Goal: Information Seeking & Learning: Learn about a topic

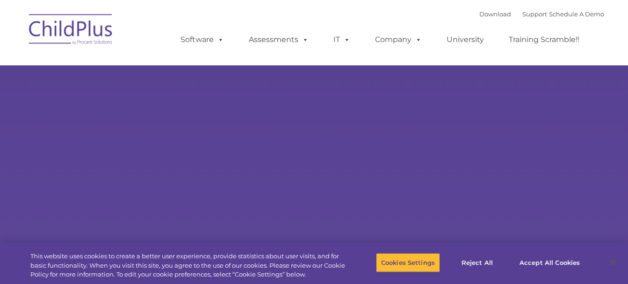
select select "MEDIUM"
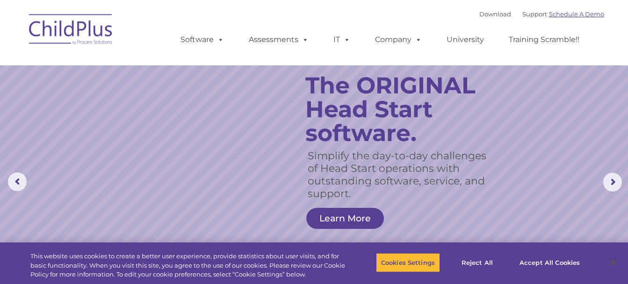
click at [571, 14] on link "Schedule A Demo" at bounding box center [576, 13] width 55 height 7
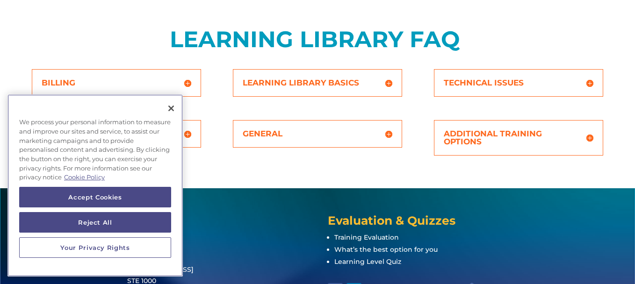
scroll to position [337, 0]
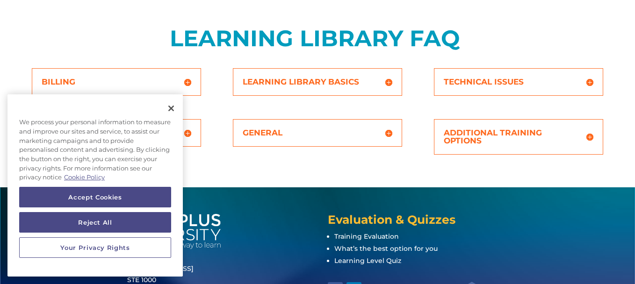
click at [222, 163] on div "BILLING How can my agency get a subscription to the Learning Library? To get in…" at bounding box center [317, 127] width 635 height 119
click at [172, 104] on button "Close" at bounding box center [171, 108] width 21 height 21
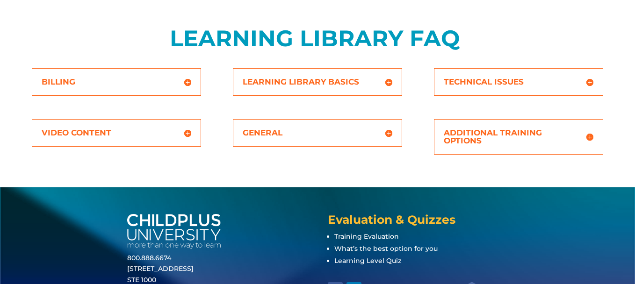
click at [387, 83] on h5 "Learning Library Basics" at bounding box center [318, 82] width 150 height 8
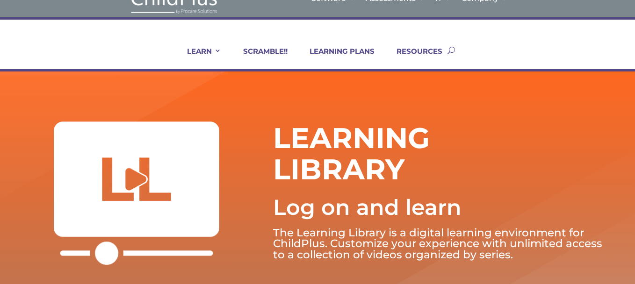
scroll to position [0, 0]
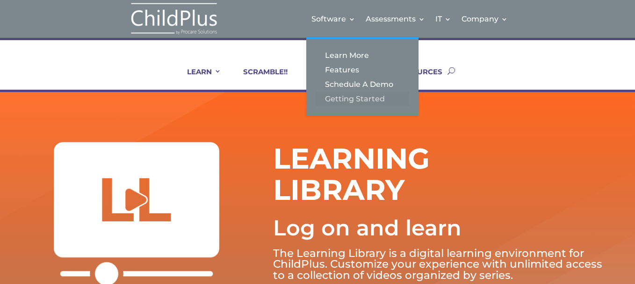
click at [340, 98] on link "Getting Started" at bounding box center [361, 99] width 93 height 14
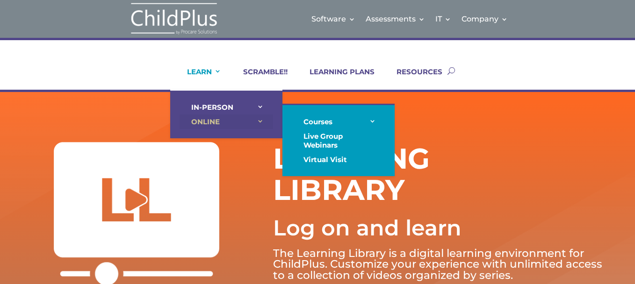
click at [213, 118] on link "ONLINE" at bounding box center [225, 122] width 93 height 14
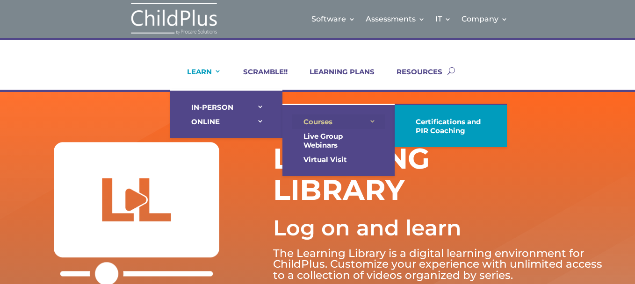
click at [322, 120] on link "Courses" at bounding box center [338, 122] width 93 height 14
click at [368, 121] on link "Courses" at bounding box center [338, 122] width 93 height 14
click at [319, 117] on link "Courses" at bounding box center [338, 122] width 93 height 14
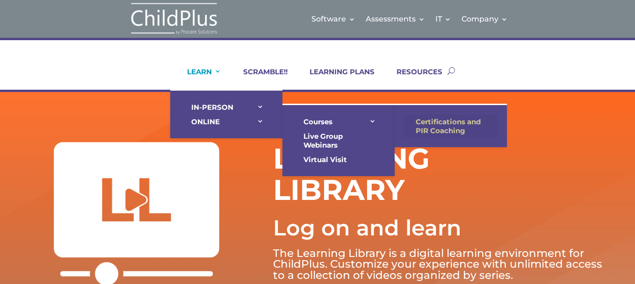
click at [431, 122] on link "Certifications and PIR Coaching" at bounding box center [450, 126] width 93 height 23
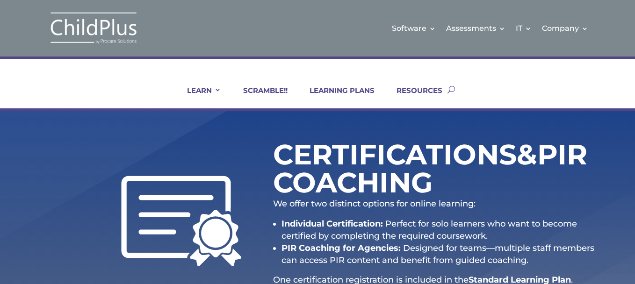
click at [467, 128] on div "Certifications & PIR Coaching We offer two distinct options for online learning…" at bounding box center [317, 223] width 571 height 192
click at [275, 90] on link "SCRAMBLE!!" at bounding box center [259, 97] width 56 height 22
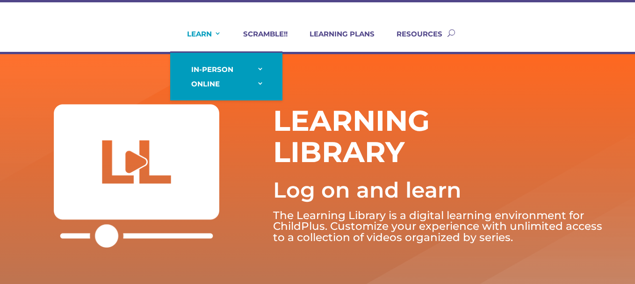
scroll to position [37, 0]
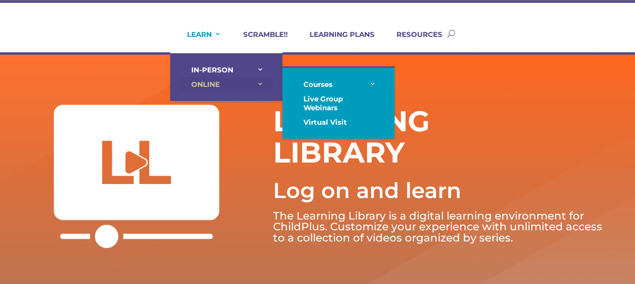
click at [206, 79] on link "ONLINE" at bounding box center [225, 84] width 93 height 14
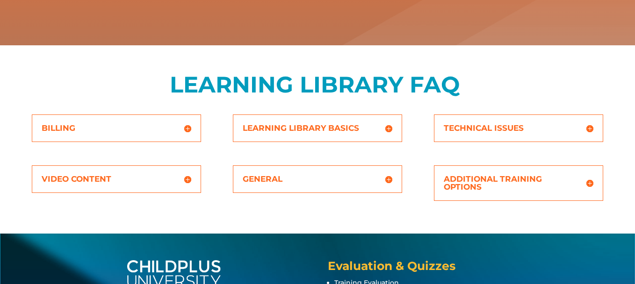
scroll to position [299, 0]
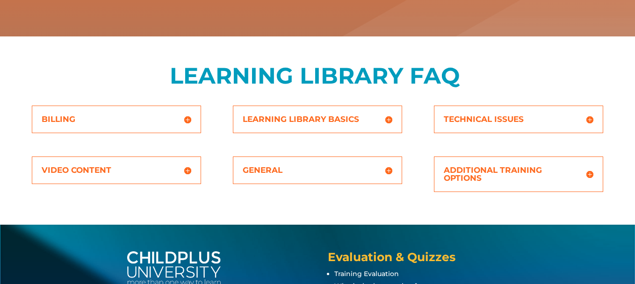
click at [318, 122] on h5 "Learning Library Basics" at bounding box center [318, 119] width 150 height 8
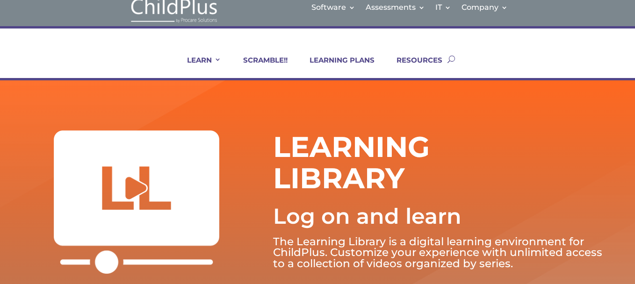
scroll to position [0, 0]
